Goal: Information Seeking & Learning: Learn about a topic

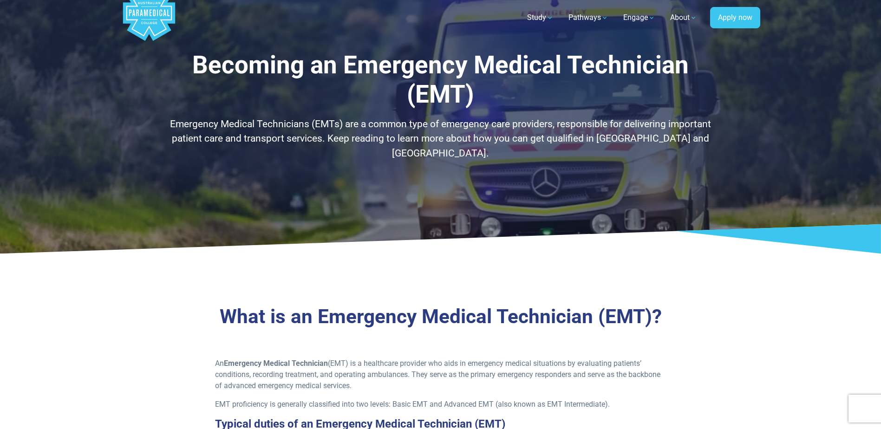
scroll to position [46, 0]
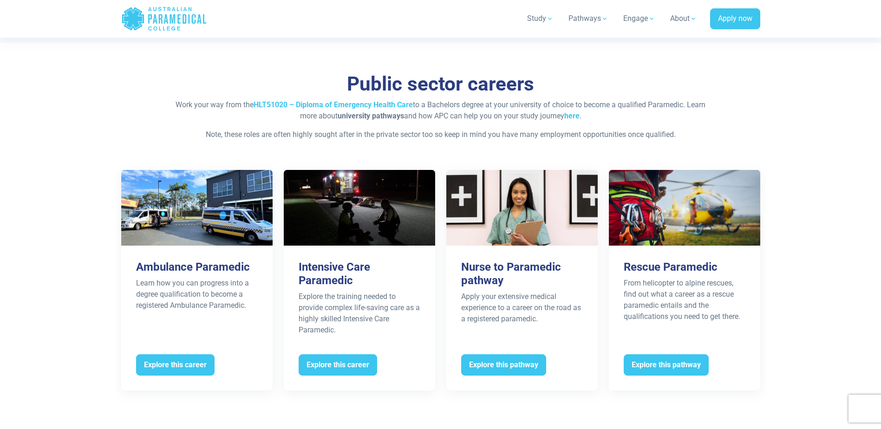
scroll to position [1765, 0]
